Goal: Book appointment/travel/reservation

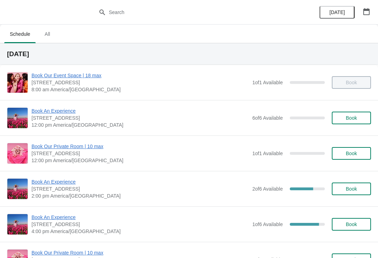
scroll to position [43, 0]
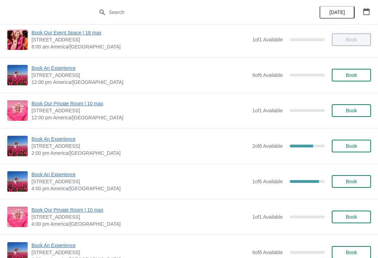
click at [67, 177] on span "Book An Experience" at bounding box center [141, 174] width 218 height 7
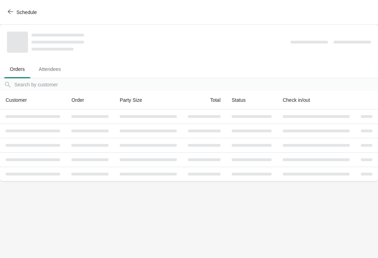
scroll to position [0, 0]
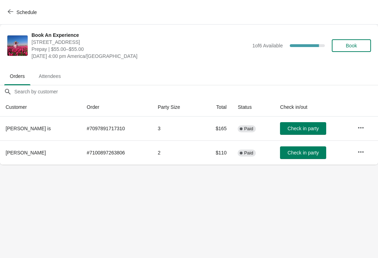
click at [18, 9] on span "Schedule" at bounding box center [26, 12] width 20 height 6
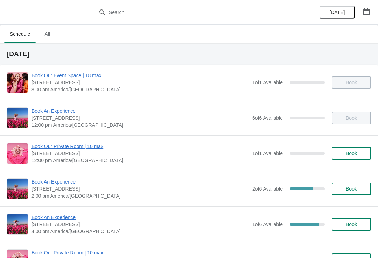
click at [55, 177] on div "Book An Experience [STREET_ADDRESS] 2:00 pm [GEOGRAPHIC_DATA]/[GEOGRAPHIC_DATA]…" at bounding box center [189, 188] width 378 height 35
click at [59, 184] on span "Book An Experience" at bounding box center [141, 181] width 218 height 7
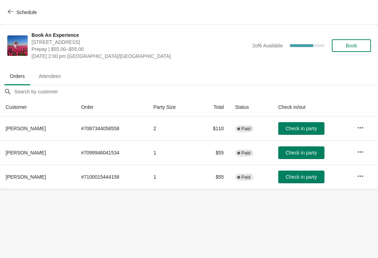
click at [4, 15] on button "Schedule" at bounding box center [23, 12] width 39 height 13
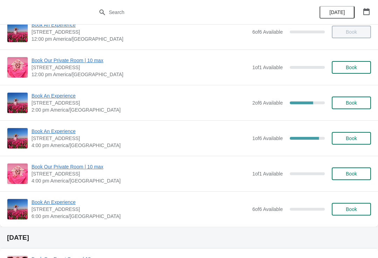
scroll to position [104, 0]
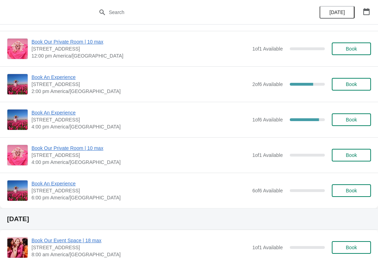
click at [61, 115] on span "Book An Experience" at bounding box center [141, 112] width 218 height 7
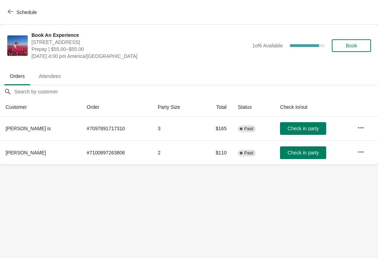
scroll to position [0, 0]
click at [357, 123] on button "button" at bounding box center [361, 127] width 13 height 13
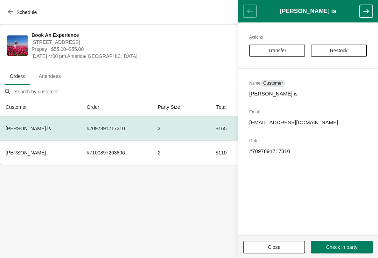
click at [283, 46] on button "Transfer" at bounding box center [278, 50] width 56 height 13
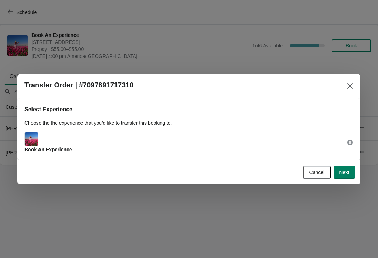
click at [343, 173] on span "Next" at bounding box center [345, 172] width 10 height 6
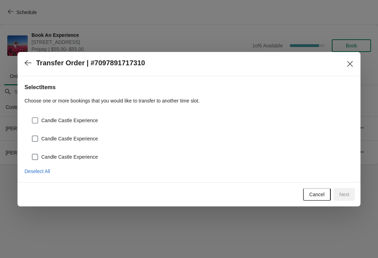
click at [73, 124] on label "Candle Castle Experience" at bounding box center [65, 120] width 67 height 10
click at [32, 117] on input "Candle Castle Experience" at bounding box center [32, 117] width 0 height 0
checkbox input "true"
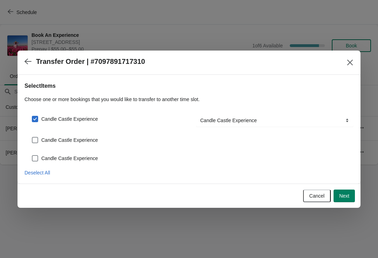
click at [76, 139] on span "Candle Castle Experience" at bounding box center [69, 139] width 57 height 7
click at [32, 137] on input "Candle Castle Experience" at bounding box center [32, 137] width 0 height 0
checkbox input "true"
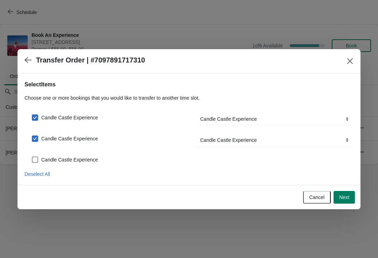
click at [73, 161] on span "Candle Castle Experience" at bounding box center [69, 159] width 57 height 7
click at [32, 157] on input "Candle Castle Experience" at bounding box center [32, 156] width 0 height 0
checkbox input "true"
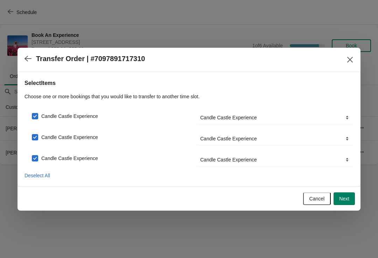
click at [343, 194] on button "Next" at bounding box center [344, 198] width 21 height 13
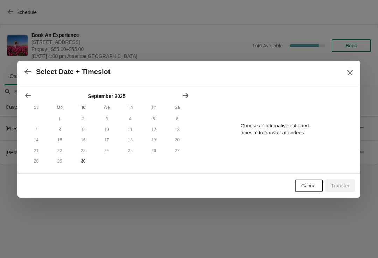
click at [81, 152] on button "23" at bounding box center [82, 150] width 23 height 11
click at [84, 161] on button "30" at bounding box center [82, 161] width 23 height 11
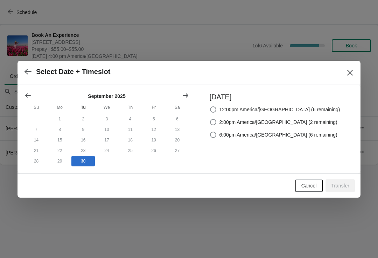
click at [189, 89] on button "Show next month, October 2025" at bounding box center [185, 95] width 13 height 13
click at [185, 95] on icon "Show next month, November 2025" at bounding box center [185, 95] width 7 height 7
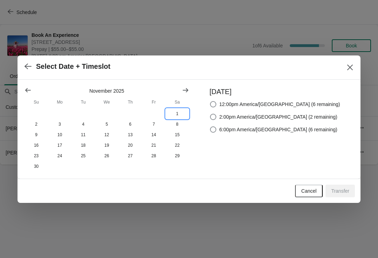
click at [170, 113] on button "1" at bounding box center [177, 113] width 23 height 11
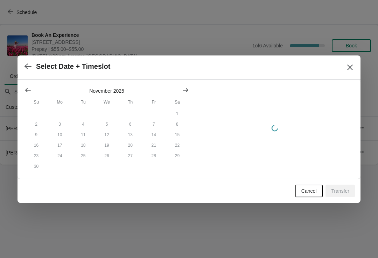
click at [42, 89] on div at bounding box center [107, 90] width 165 height 7
click at [33, 95] on button "Show previous month, October 2025" at bounding box center [28, 90] width 13 height 13
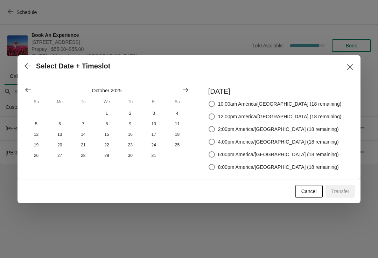
click at [29, 90] on icon "Show previous month, September 2025" at bounding box center [28, 90] width 6 height 4
click at [176, 86] on div at bounding box center [107, 89] width 165 height 7
click at [183, 87] on icon "Show next month, October 2025" at bounding box center [185, 89] width 7 height 7
click at [114, 112] on button "1" at bounding box center [106, 113] width 23 height 11
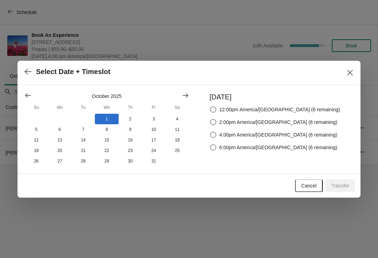
click at [356, 73] on button "Close" at bounding box center [350, 72] width 13 height 13
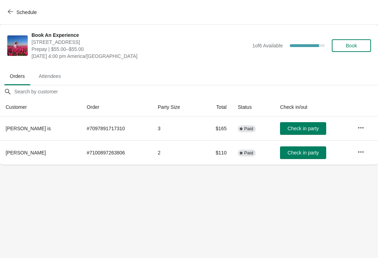
click at [13, 8] on button "Schedule" at bounding box center [23, 12] width 39 height 13
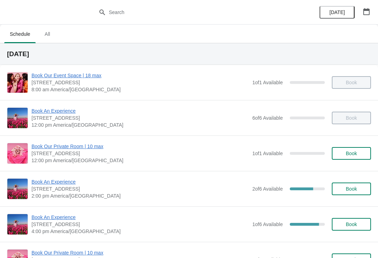
click at [47, 184] on span "Book An Experience" at bounding box center [141, 181] width 218 height 7
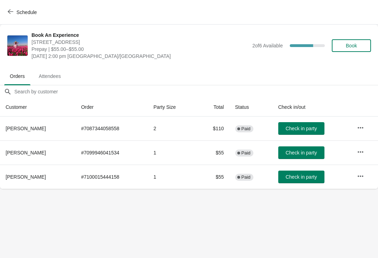
click at [286, 129] on span "Check in party" at bounding box center [301, 128] width 31 height 6
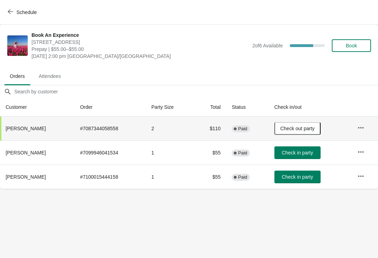
click at [286, 153] on span "Check in party" at bounding box center [297, 153] width 31 height 6
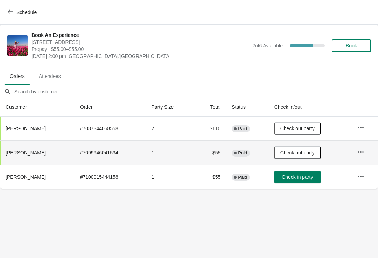
click at [281, 181] on button "Check in party" at bounding box center [298, 176] width 46 height 13
